Goal: Check status: Check status

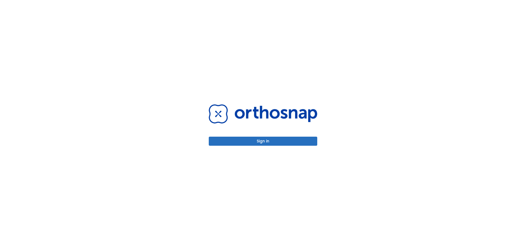
click at [268, 140] on button "Sign in" at bounding box center [263, 140] width 108 height 9
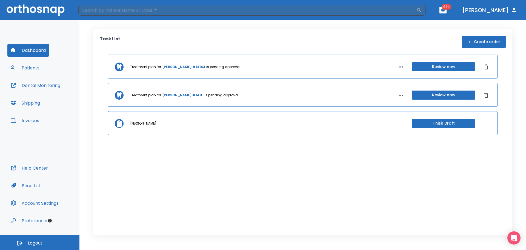
click at [27, 69] on button "Patients" at bounding box center [24, 67] width 35 height 13
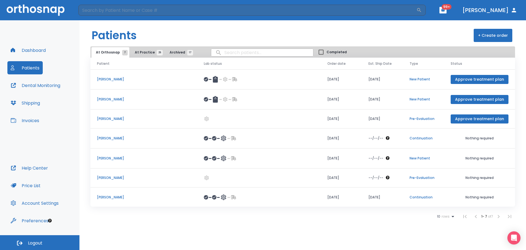
click at [143, 55] on button "At Practice 25" at bounding box center [147, 52] width 34 height 10
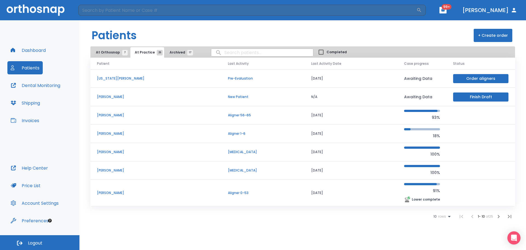
click at [232, 53] on input "search" at bounding box center [262, 52] width 102 height 11
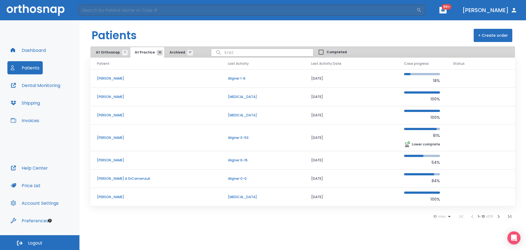
scroll to position [55, 0]
type input "krist"
click at [448, 215] on icon at bounding box center [449, 216] width 7 height 7
click at [443, 223] on li "25" at bounding box center [440, 223] width 14 height 14
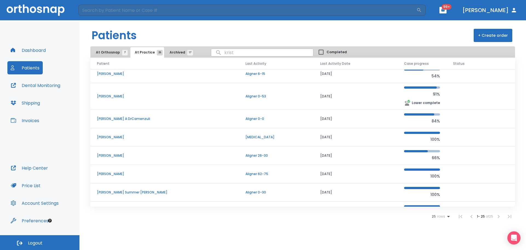
scroll to position [330, 0]
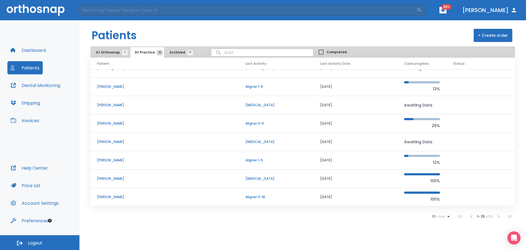
click at [113, 84] on p "[PERSON_NAME]" at bounding box center [164, 86] width 135 height 5
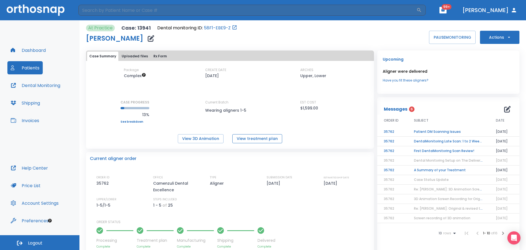
click at [257, 139] on button "View treatment plan" at bounding box center [257, 138] width 50 height 9
click at [33, 84] on button "Dental Monitoring" at bounding box center [35, 85] width 56 height 13
